Goal: Transaction & Acquisition: Purchase product/service

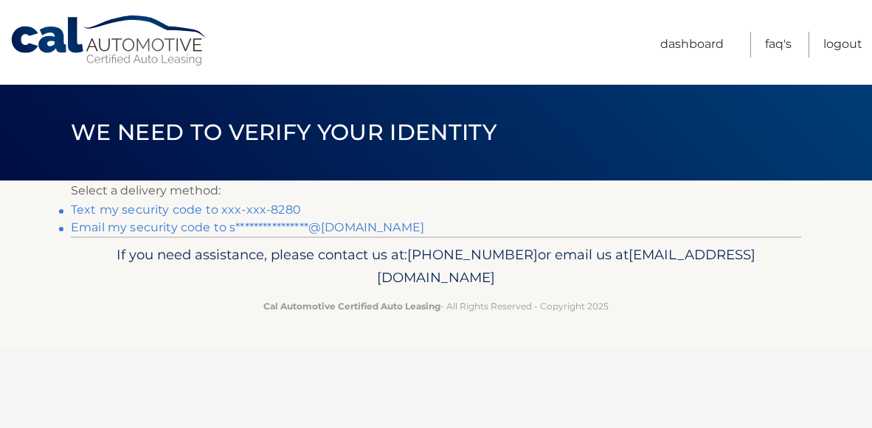
click at [207, 209] on link "Text my security code to xxx-xxx-8280" at bounding box center [186, 210] width 230 height 14
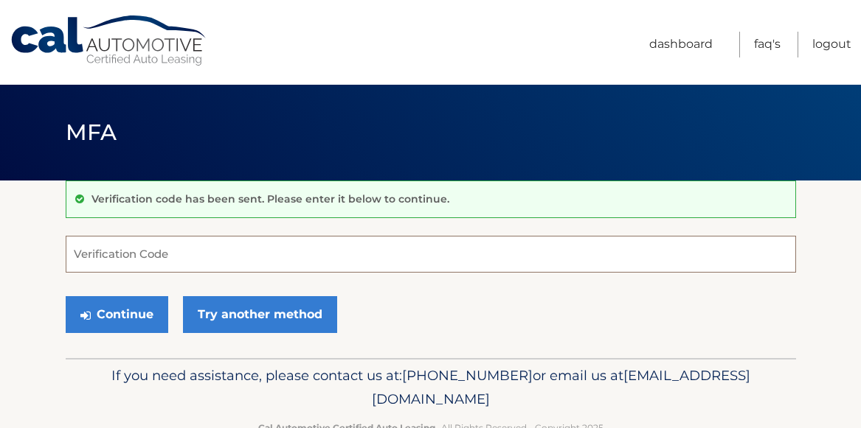
click at [106, 253] on input "Verification Code" at bounding box center [431, 254] width 730 height 37
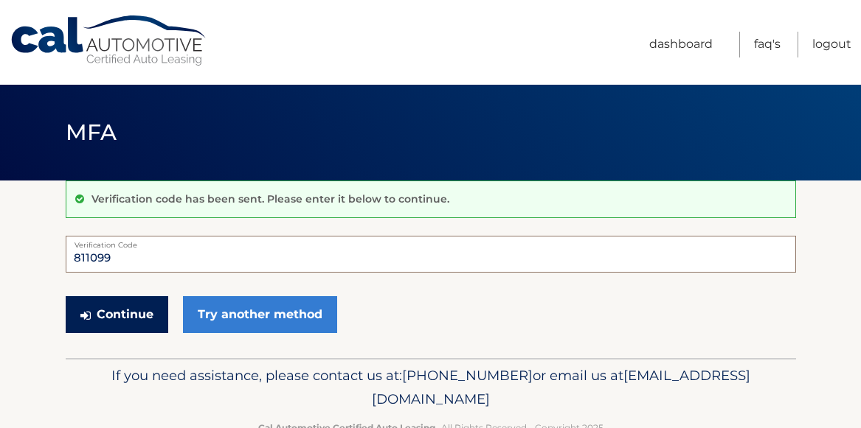
type input "811099"
click at [133, 308] on button "Continue" at bounding box center [117, 314] width 103 height 37
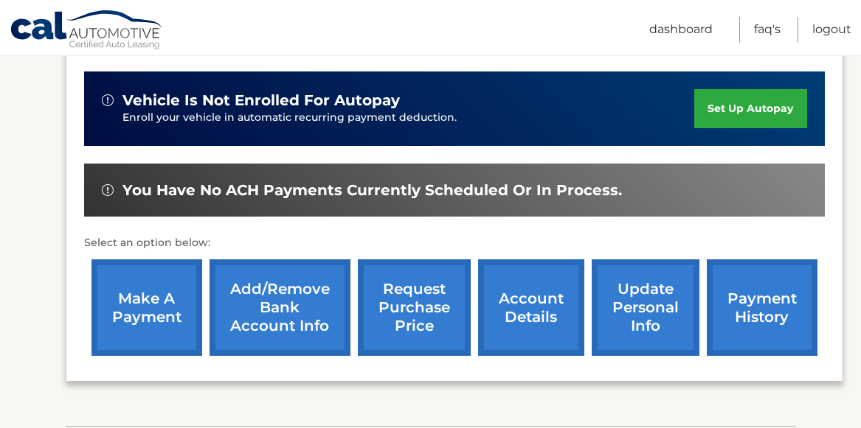
scroll to position [357, 0]
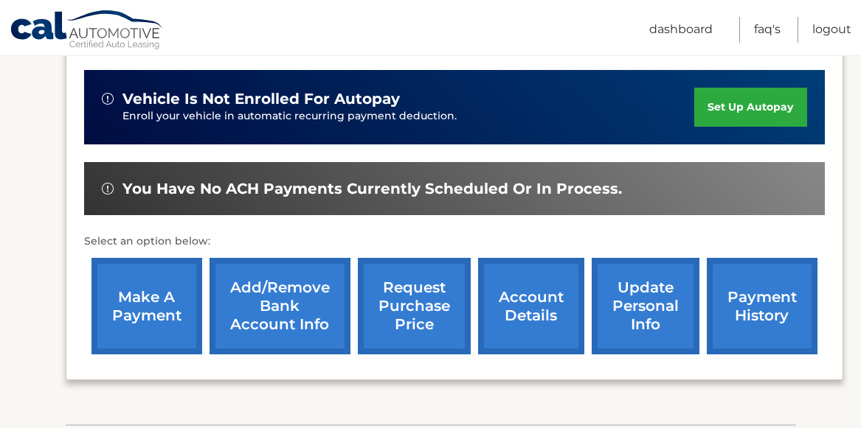
click at [145, 301] on link "make a payment" at bounding box center [146, 306] width 111 height 97
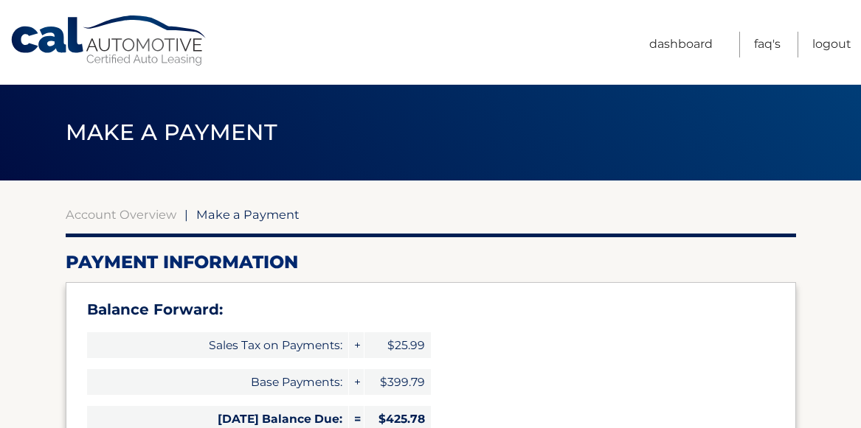
select select "NTQzMmRlN2ItNTlkMi00ZWVlLTliNTEtNGE1MWVkNDYxZTQy"
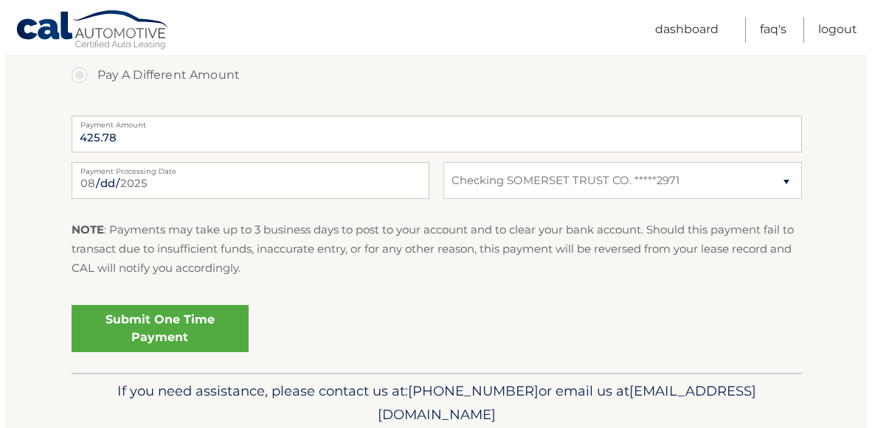
scroll to position [670, 0]
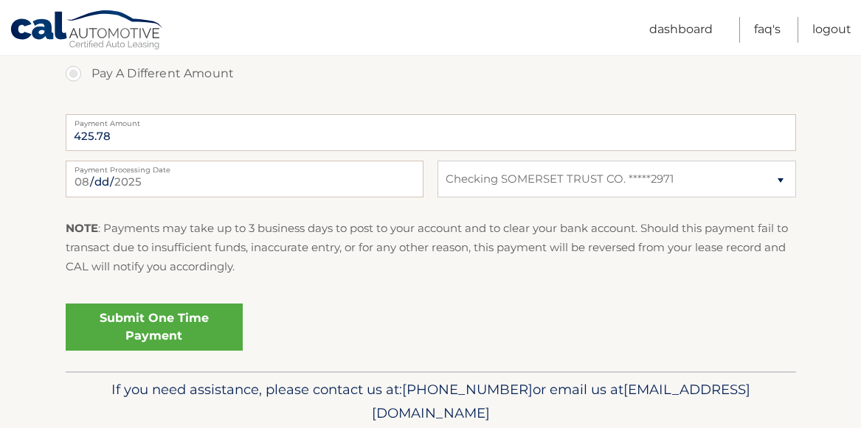
click at [173, 322] on link "Submit One Time Payment" at bounding box center [154, 327] width 177 height 47
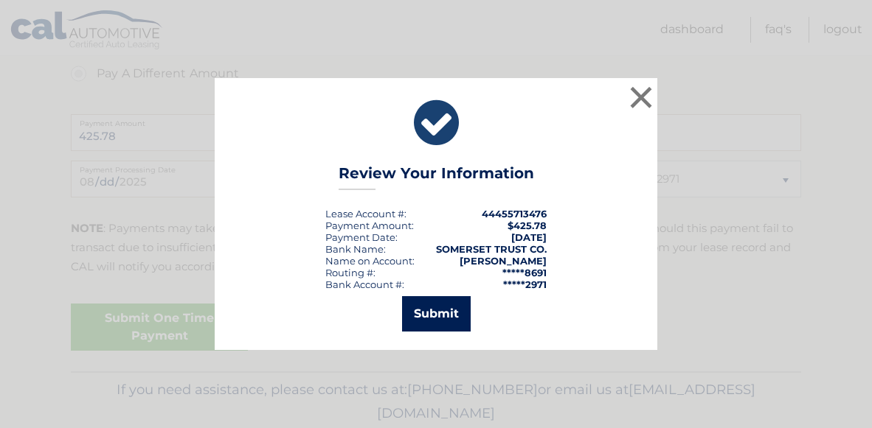
click at [442, 310] on button "Submit" at bounding box center [436, 313] width 69 height 35
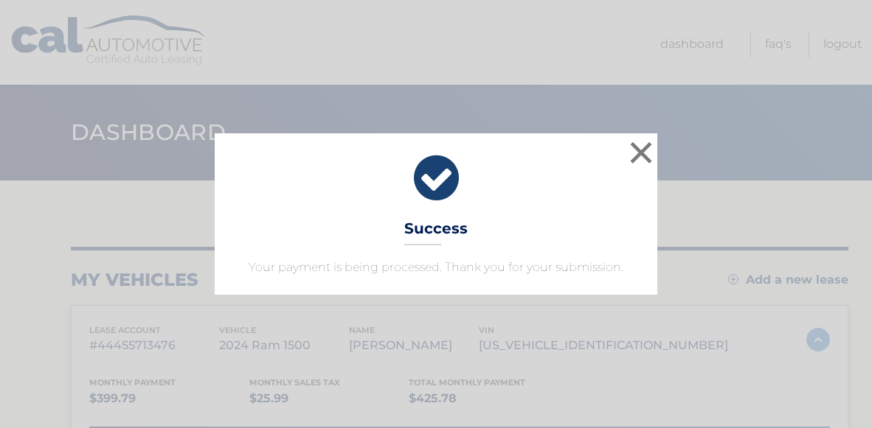
click at [434, 176] on icon at bounding box center [436, 178] width 406 height 53
click at [646, 145] on button "×" at bounding box center [641, 153] width 30 height 30
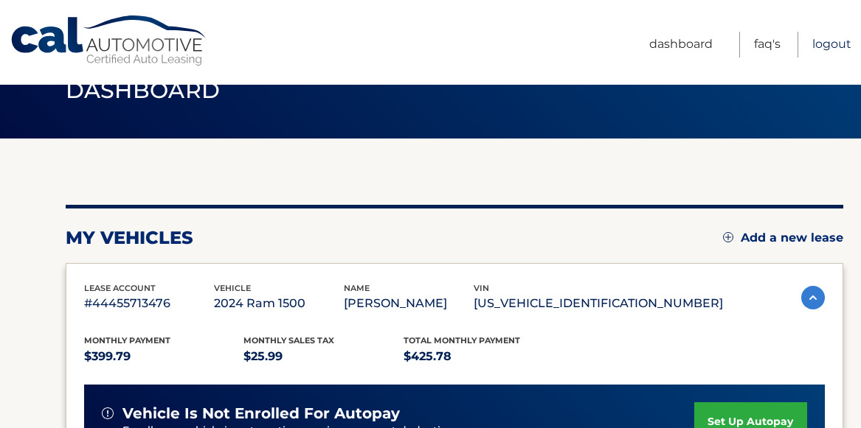
scroll to position [49, 0]
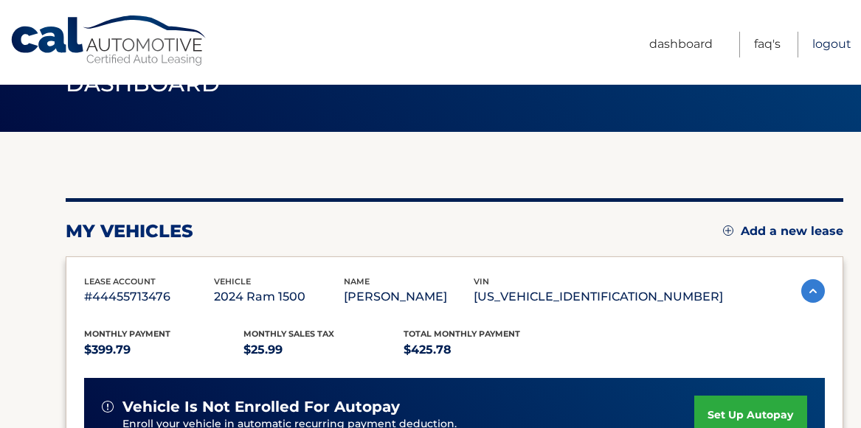
click at [825, 41] on link "Logout" at bounding box center [831, 45] width 39 height 26
